Goal: Information Seeking & Learning: Learn about a topic

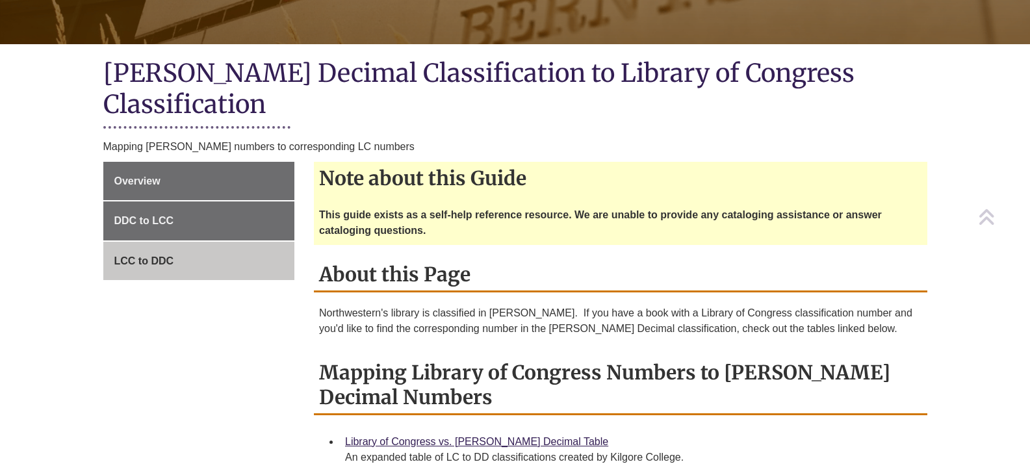
scroll to position [260, 0]
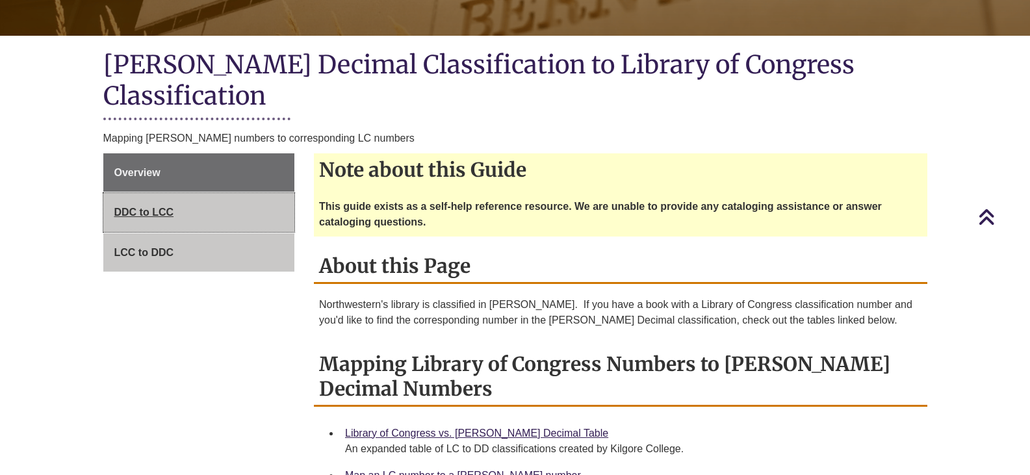
click at [138, 207] on span "DDC to LCC" at bounding box center [144, 212] width 60 height 11
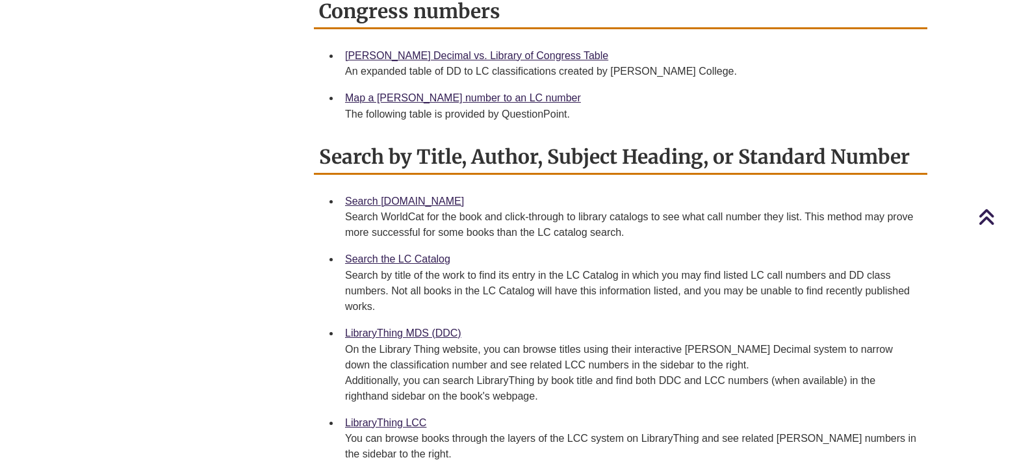
scroll to position [715, 0]
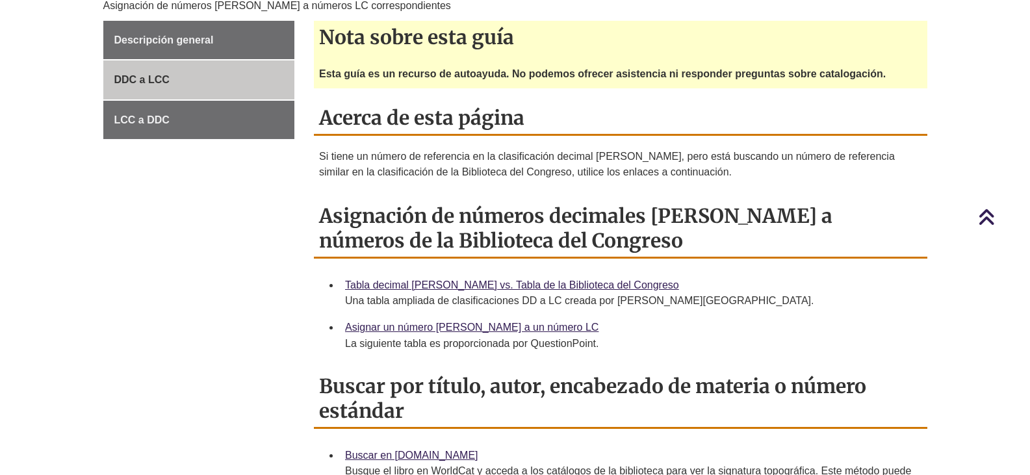
scroll to position [457, 0]
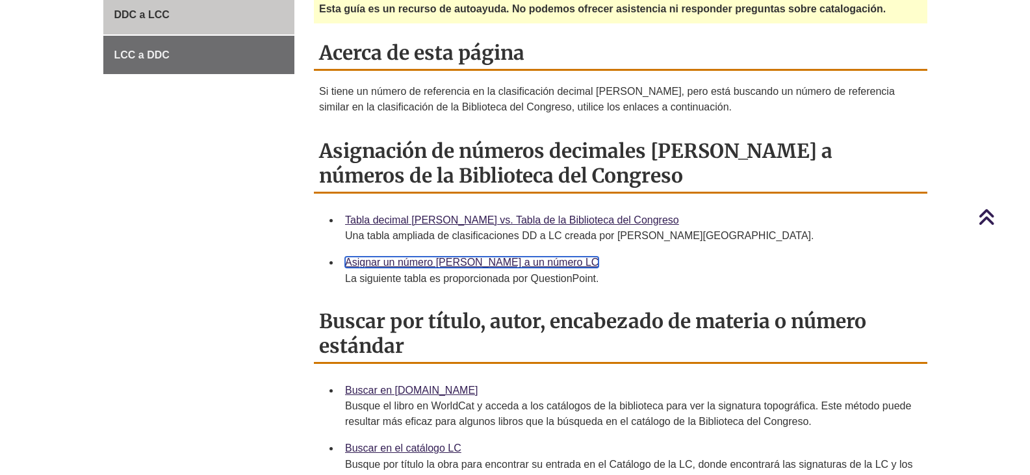
click at [442, 261] on font "Asignar un número Dewey a un número LC" at bounding box center [471, 262] width 253 height 11
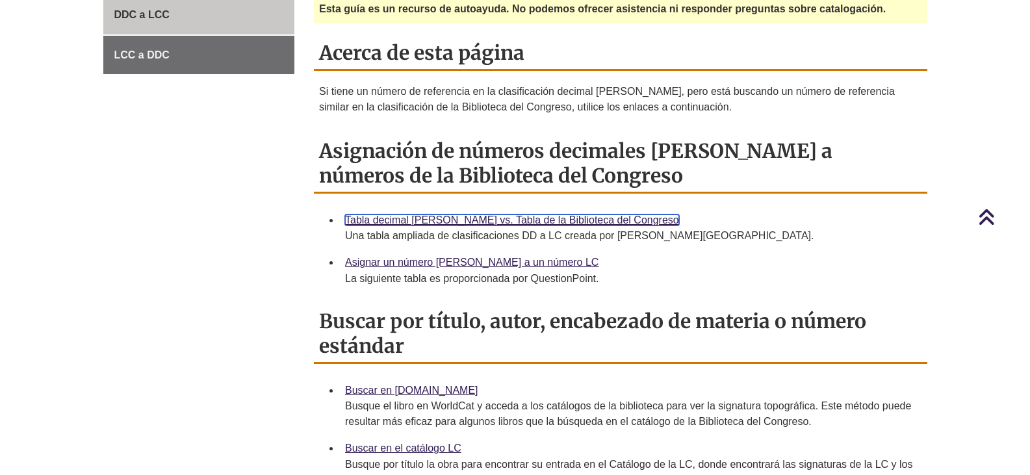
click at [543, 217] on font "Tabla decimal Dewey vs. Tabla de la Biblioteca del Congreso" at bounding box center [512, 219] width 334 height 11
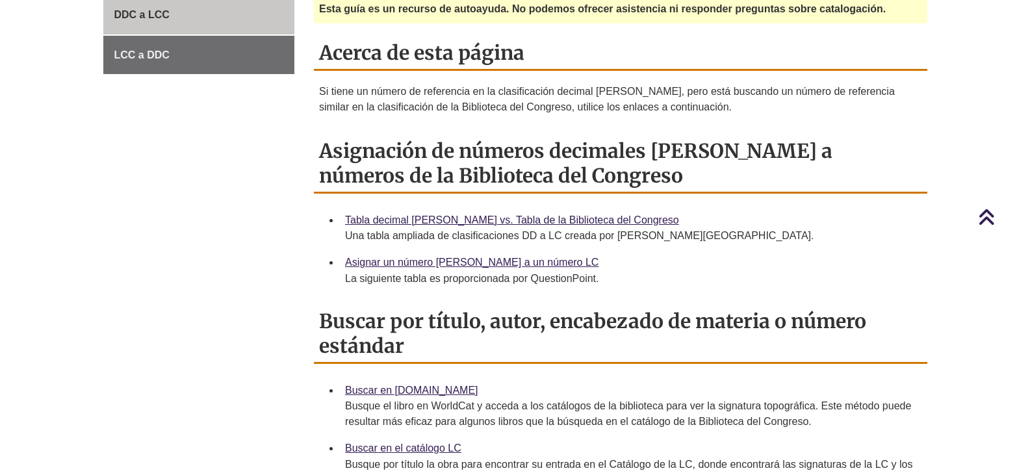
click at [161, 192] on div "Descripción general DDC a LCC LCC a DDC Nota sobre esta guía Esta guía es un re…" at bounding box center [516, 313] width 844 height 714
